Goal: Check status: Check status

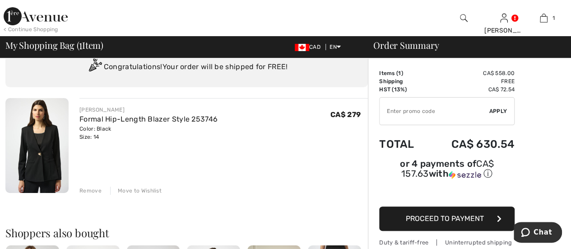
scroll to position [90, 0]
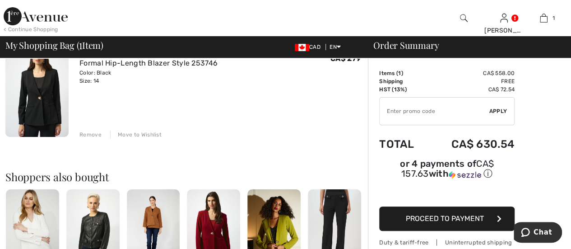
click at [85, 133] on div "Remove" at bounding box center [90, 134] width 22 height 8
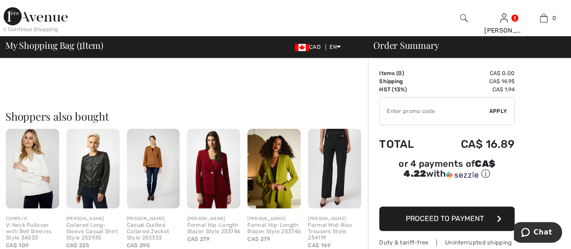
scroll to position [131, 0]
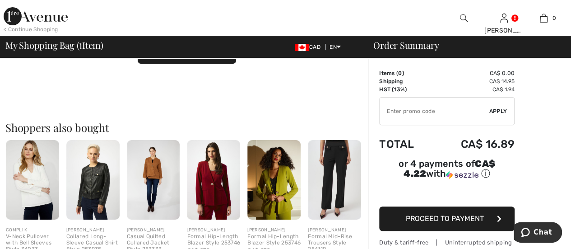
click at [213, 172] on img at bounding box center [213, 180] width 53 height 80
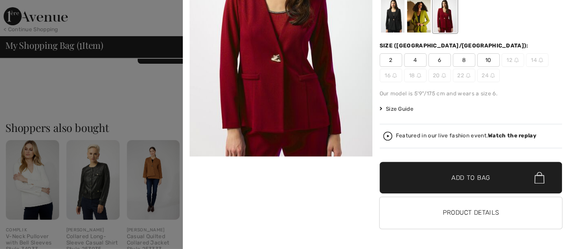
scroll to position [0, 0]
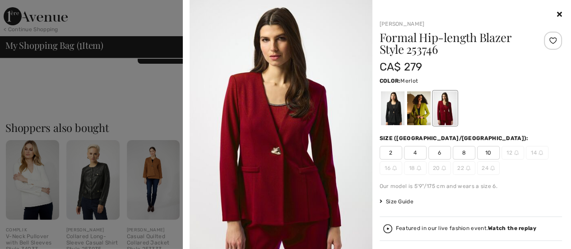
click at [557, 11] on icon at bounding box center [559, 13] width 5 height 7
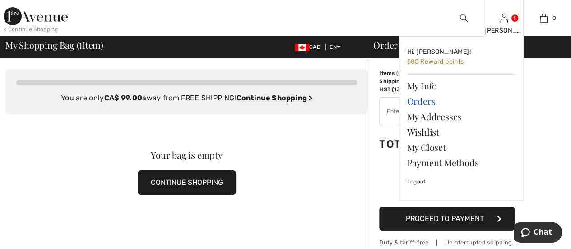
click at [422, 100] on link "Orders" at bounding box center [461, 100] width 109 height 15
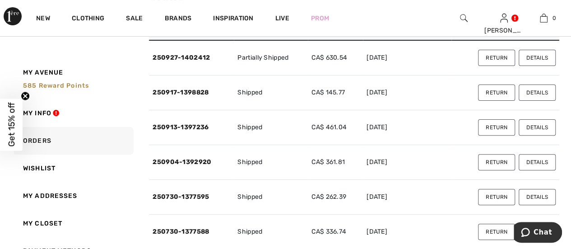
scroll to position [90, 0]
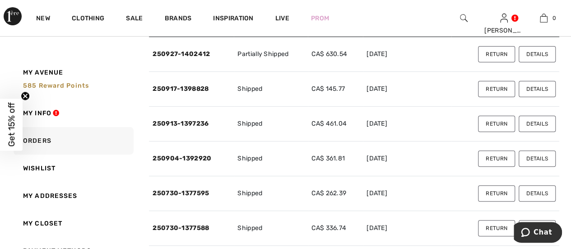
click at [535, 52] on button "Details" at bounding box center [536, 54] width 37 height 16
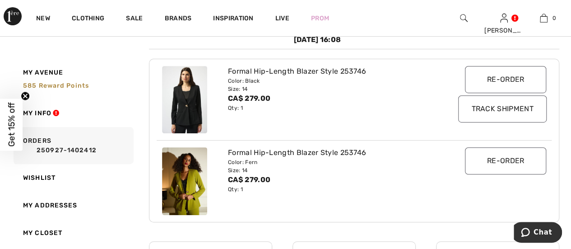
scroll to position [150, 0]
click at [509, 106] on input "Track Shipment" at bounding box center [502, 108] width 88 height 27
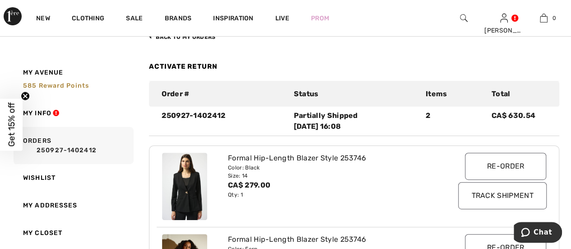
scroll to position [0, 0]
